Goal: Find specific page/section

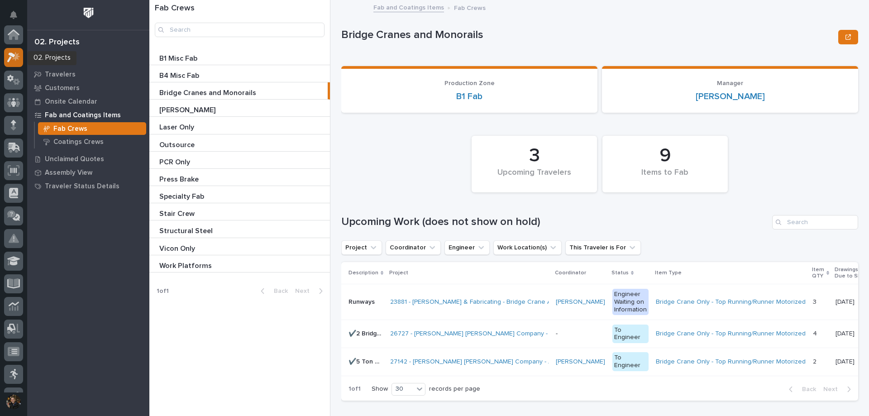
click at [12, 54] on icon at bounding box center [11, 57] width 8 height 10
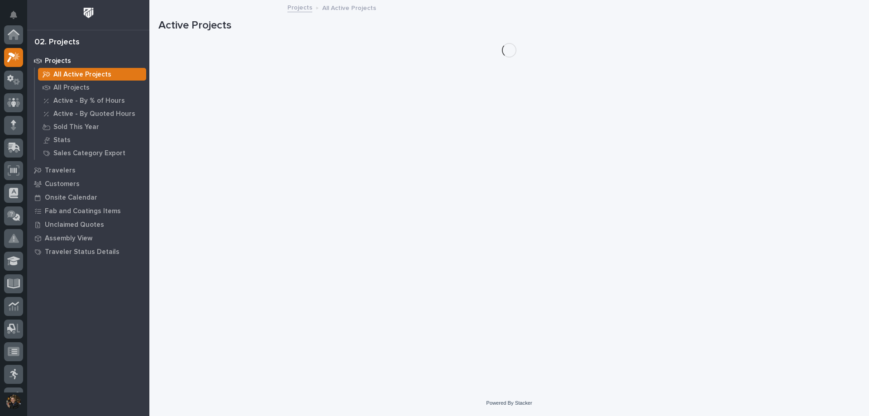
scroll to position [23, 0]
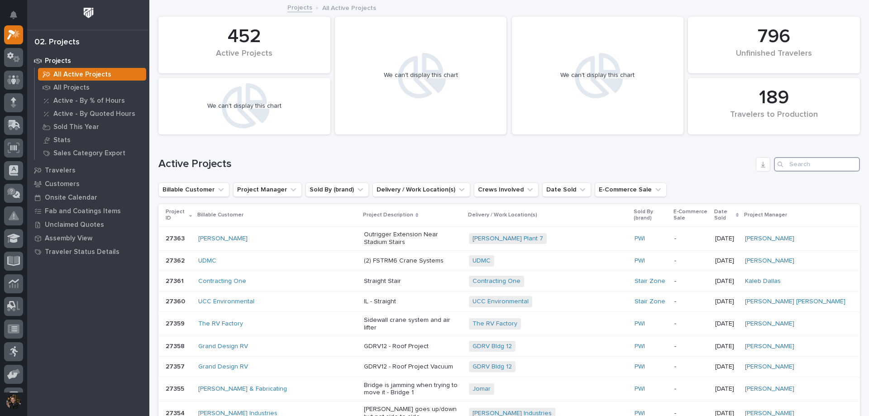
click at [790, 162] on input "Search" at bounding box center [817, 164] width 86 height 14
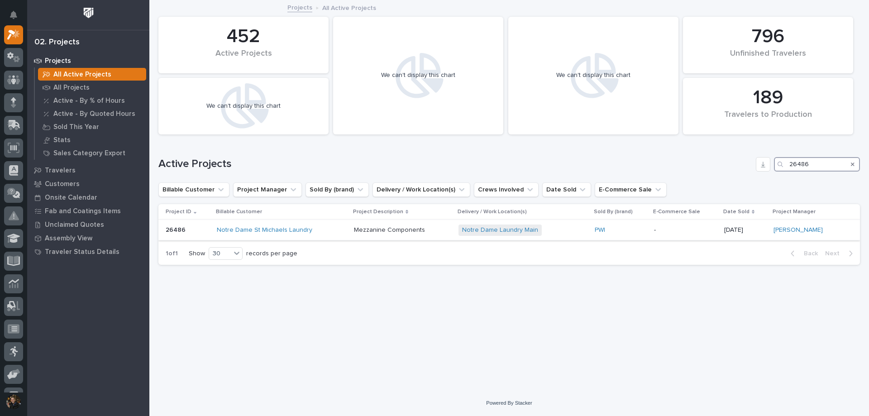
type input "26486"
click at [344, 232] on div "Notre Dame St Michaels Laundry" at bounding box center [282, 230] width 130 height 8
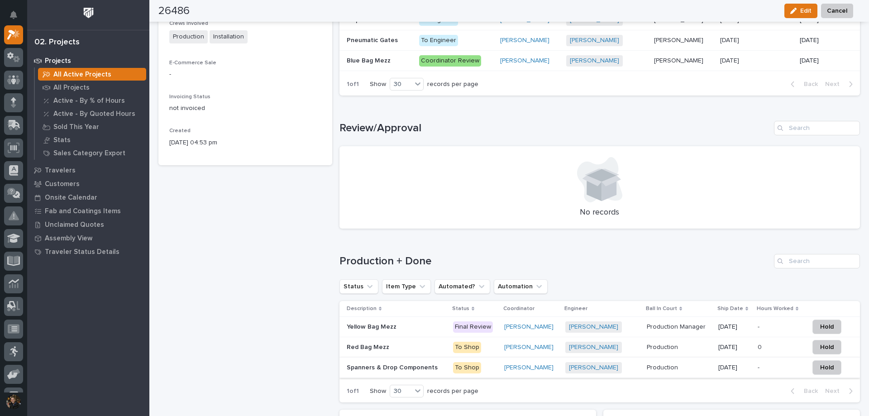
scroll to position [498, 0]
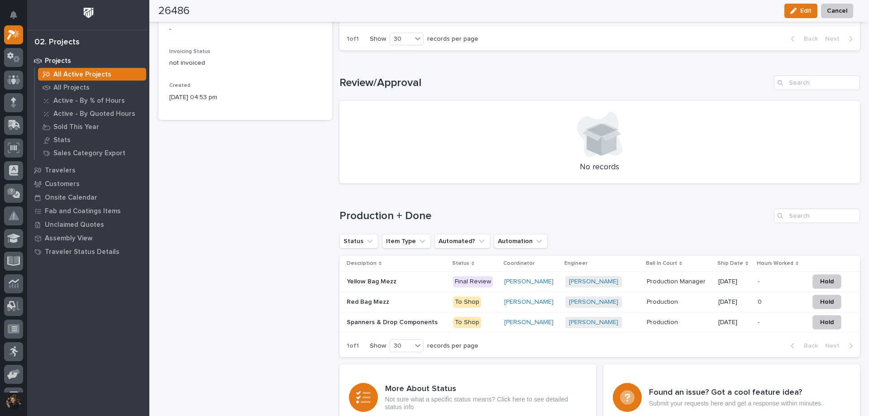
click at [427, 300] on p at bounding box center [397, 302] width 100 height 8
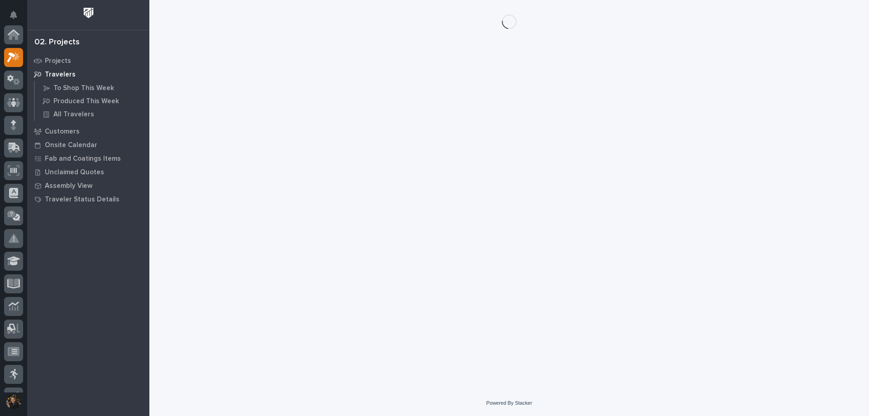
scroll to position [23, 0]
